Goal: Browse casually: Explore the website without a specific task or goal

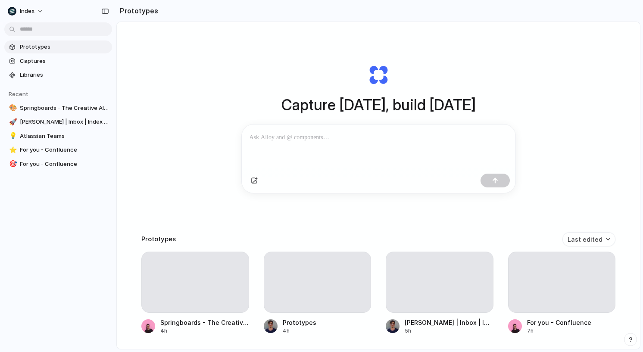
click at [286, 139] on p at bounding box center [379, 137] width 258 height 10
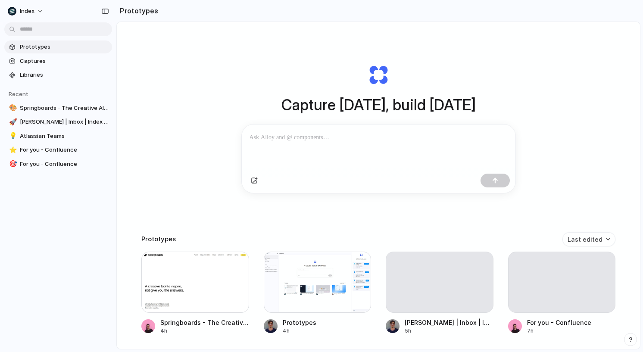
click at [214, 96] on div "Capture [DATE], build [DATE] Clone web app Clone screenshot Start from existing…" at bounding box center [378, 128] width 345 height 193
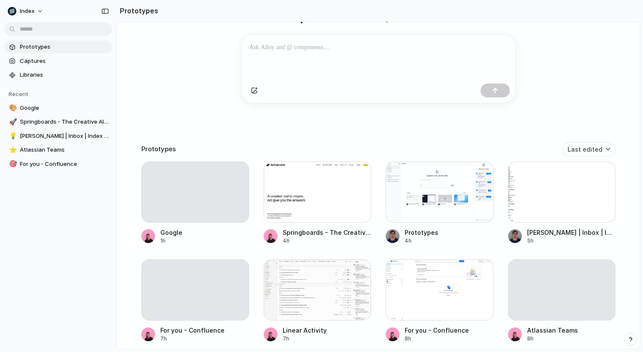
scroll to position [93, 0]
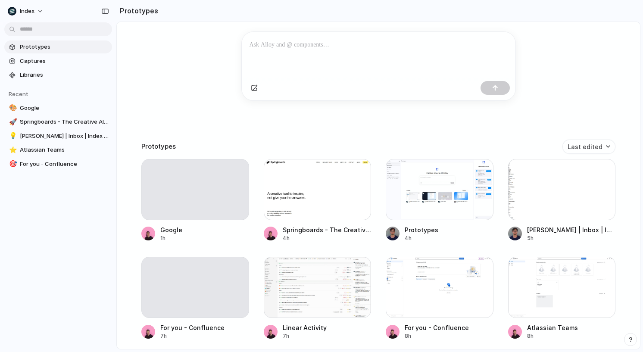
click at [195, 97] on div "Capture [DATE], build [DATE] Clone web app Clone screenshot Start from existing…" at bounding box center [379, 115] width 524 height 373
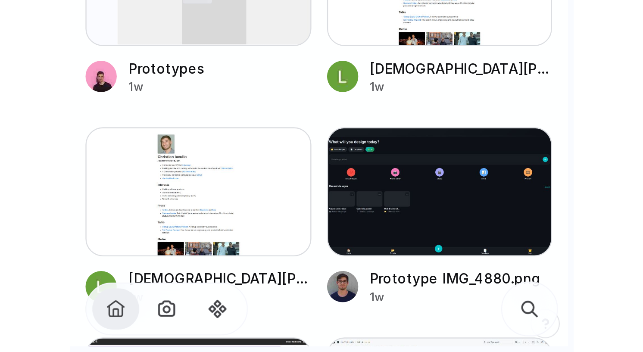
scroll to position [7882, 0]
